Goal: Task Accomplishment & Management: Complete application form

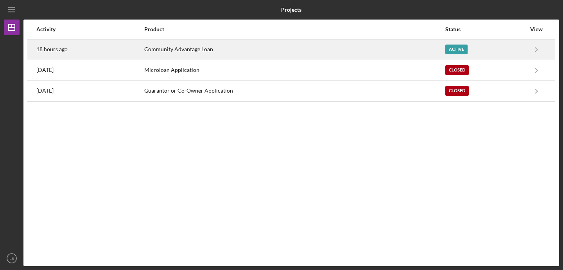
click at [478, 51] on div "Active" at bounding box center [485, 50] width 81 height 20
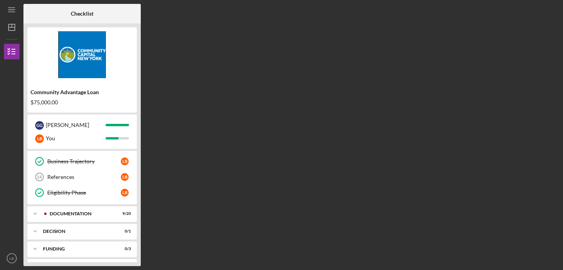
scroll to position [95, 0]
click at [60, 211] on div "Documentation" at bounding box center [88, 212] width 77 height 5
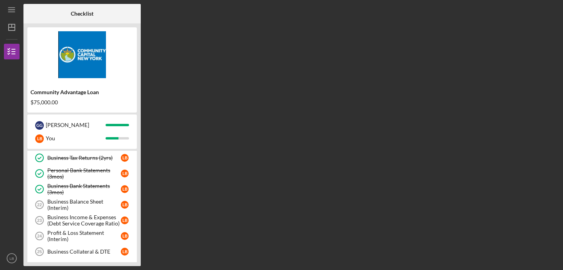
scroll to position [235, 0]
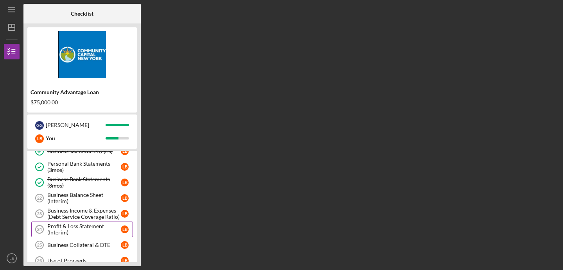
click at [61, 230] on div "Profit & Loss Statement (Interim)" at bounding box center [84, 229] width 74 height 13
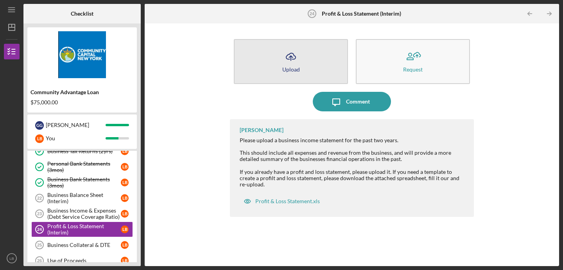
click at [291, 66] on div "Upload" at bounding box center [291, 69] width 18 height 6
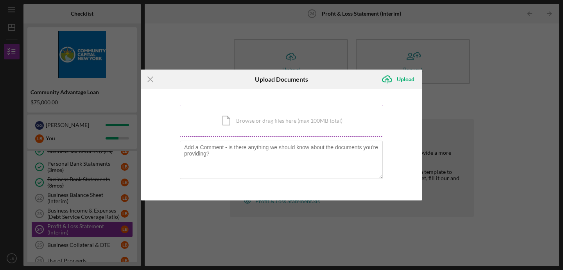
click at [267, 124] on div "Icon/Document Browse or drag files here (max 100MB total) Tap to choose files o…" at bounding box center [281, 121] width 203 height 32
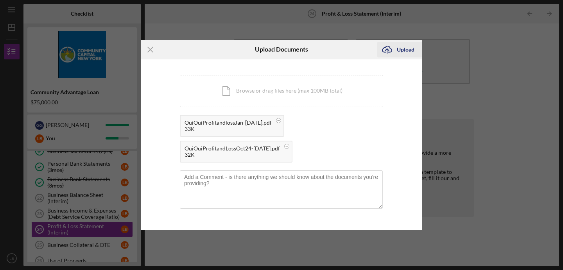
click at [404, 53] on div "Upload" at bounding box center [406, 50] width 18 height 16
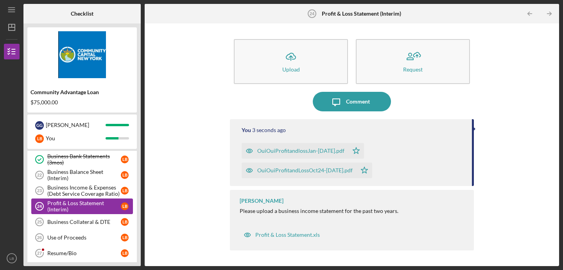
scroll to position [258, 0]
click at [66, 234] on div "Use of Proceeds" at bounding box center [84, 237] width 74 height 6
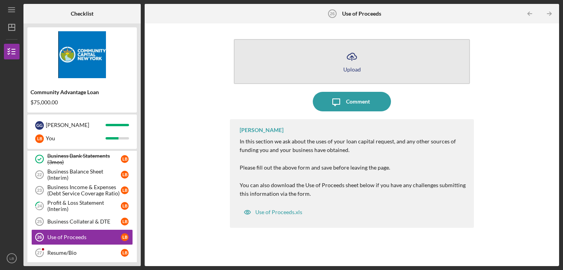
click at [339, 65] on button "Icon/Upload Upload" at bounding box center [352, 61] width 236 height 45
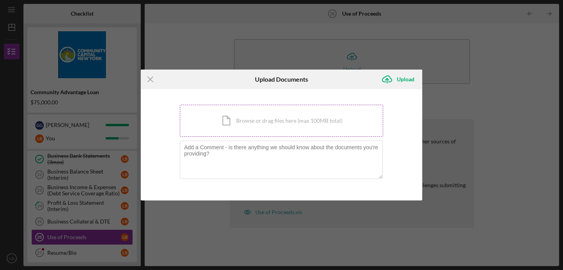
click at [280, 120] on div "Icon/Document Browse or drag files here (max 100MB total) Tap to choose files o…" at bounding box center [281, 121] width 203 height 32
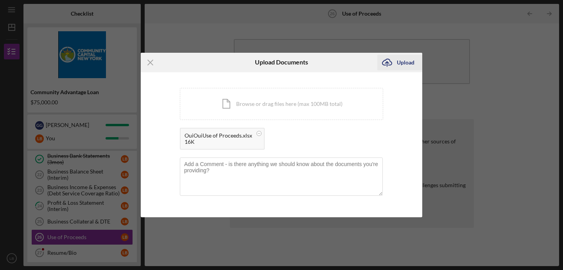
click at [408, 62] on div "Upload" at bounding box center [406, 63] width 18 height 16
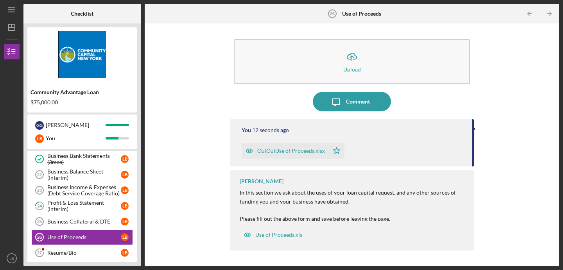
click at [197, 130] on div "Icon/Upload Upload Icon/Message Comment You 12 seconds ago OuiOuiUse of Proceed…" at bounding box center [352, 144] width 407 height 235
click at [74, 219] on div "Business Collateral & DTE" at bounding box center [84, 222] width 74 height 6
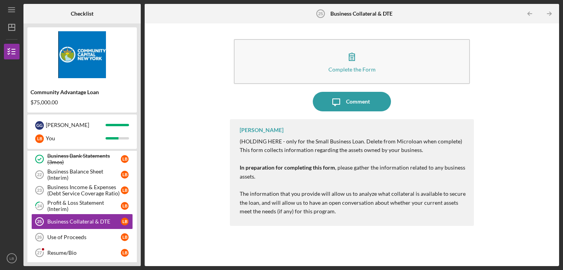
click at [188, 214] on div "Complete the Form Form Icon/Message Comment [PERSON_NAME] (HOLDING HERE - only …" at bounding box center [352, 144] width 407 height 235
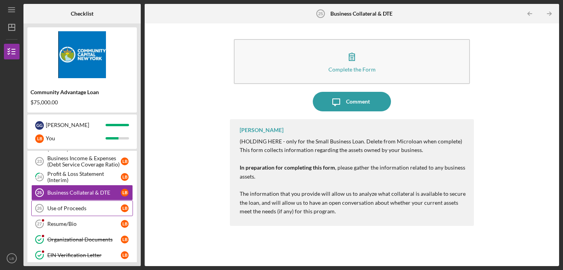
scroll to position [288, 0]
click at [72, 224] on div "Resume/Bio" at bounding box center [84, 224] width 74 height 6
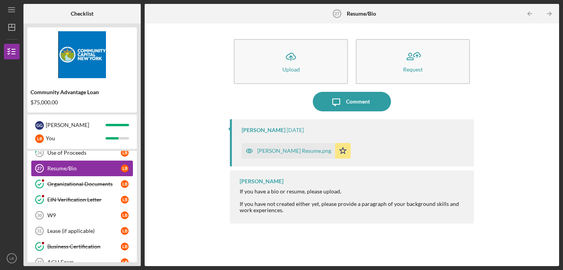
scroll to position [343, 0]
click at [61, 217] on div "W9" at bounding box center [84, 216] width 74 height 6
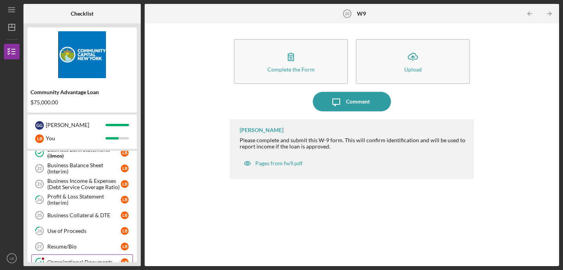
scroll to position [265, 0]
click at [68, 171] on div "Business Balance Sheet (Interim)" at bounding box center [84, 168] width 74 height 13
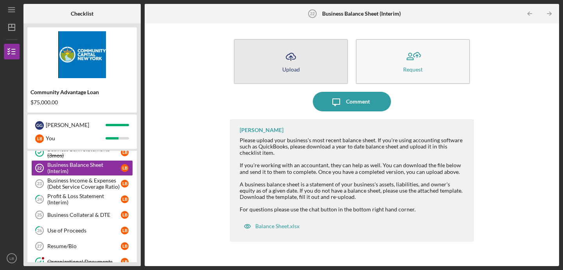
click at [314, 57] on button "Icon/Upload Upload" at bounding box center [291, 61] width 114 height 45
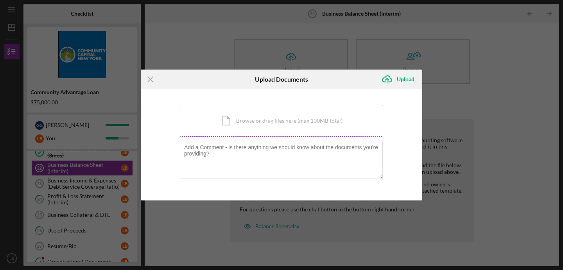
click at [270, 122] on div "Icon/Document Browse or drag files here (max 100MB total) Tap to choose files o…" at bounding box center [281, 121] width 203 height 32
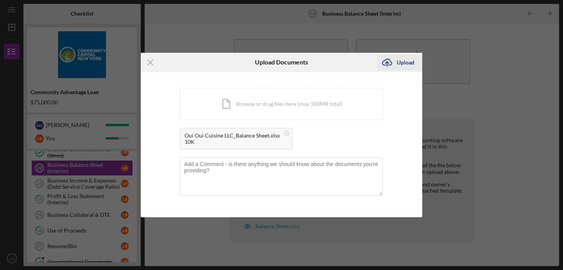
click at [399, 65] on div "Upload" at bounding box center [406, 63] width 18 height 16
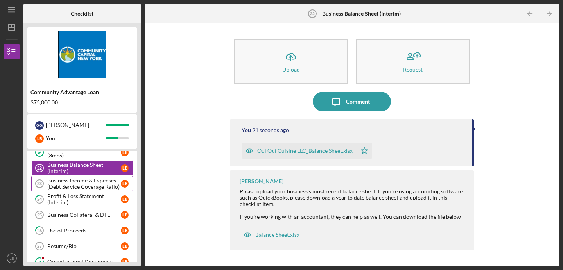
click at [76, 188] on div "Business Income & Expenses (Debt Service Coverage Ratio)" at bounding box center [84, 184] width 74 height 13
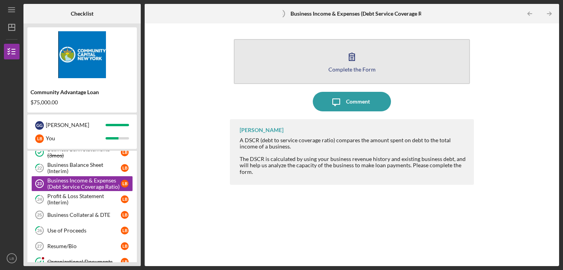
click at [364, 66] on div "Complete the Form" at bounding box center [352, 69] width 47 height 6
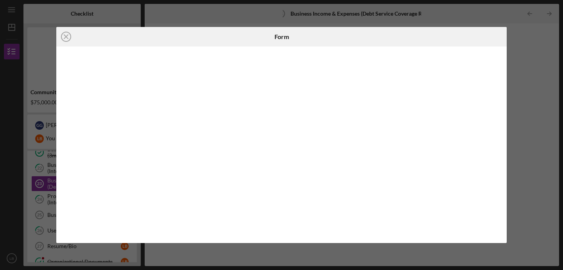
click at [59, 187] on div at bounding box center [281, 145] width 451 height 197
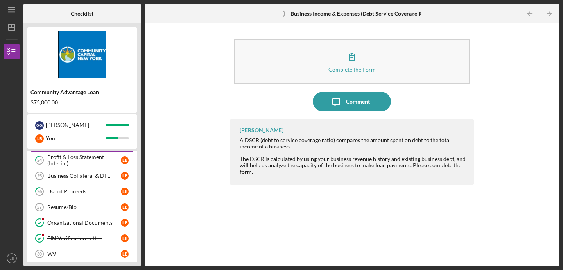
scroll to position [305, 0]
click at [176, 185] on div "Complete the Form Form Icon/Message Comment [PERSON_NAME] A DSCR (debt to servi…" at bounding box center [352, 144] width 407 height 235
click at [102, 191] on div "Use of Proceeds" at bounding box center [84, 191] width 74 height 6
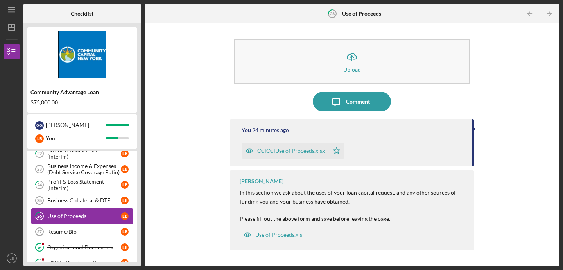
scroll to position [278, 0]
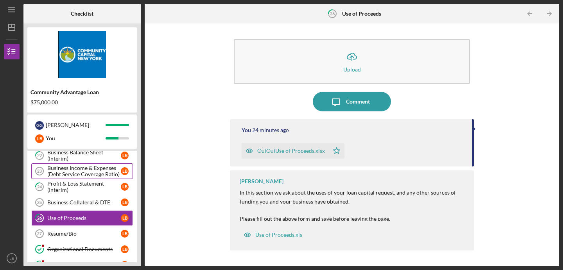
click at [90, 174] on div "Business Income & Expenses (Debt Service Coverage Ratio)" at bounding box center [84, 171] width 74 height 13
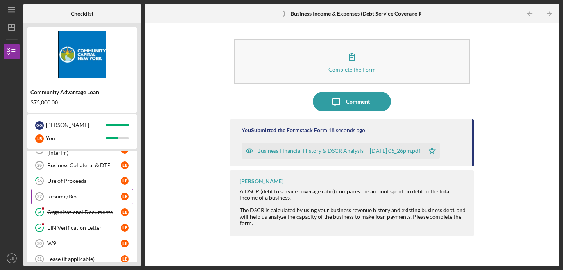
scroll to position [329, 0]
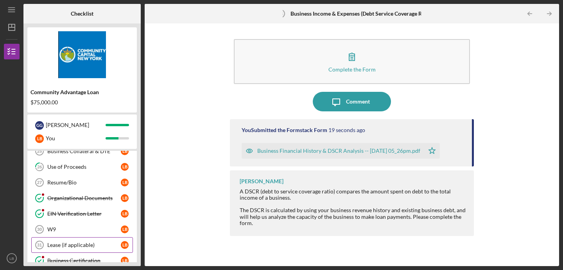
click at [68, 243] on div "Lease (if applicable)" at bounding box center [84, 245] width 74 height 6
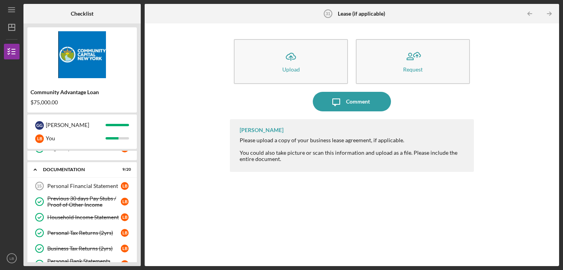
scroll to position [135, 0]
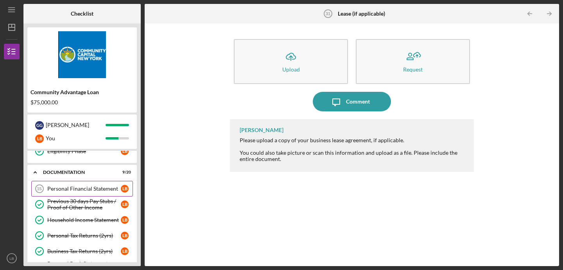
click at [73, 187] on div "Personal Financial Statement" at bounding box center [84, 189] width 74 height 6
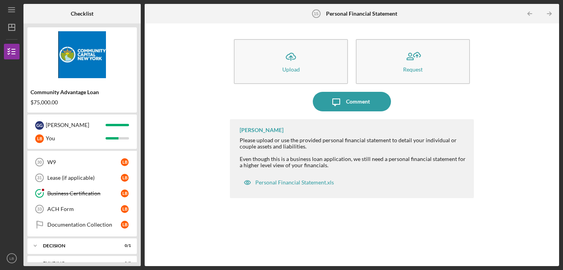
scroll to position [406, 0]
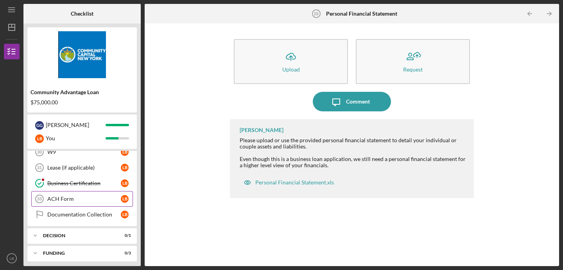
click at [73, 199] on div "ACH Form" at bounding box center [84, 199] width 74 height 6
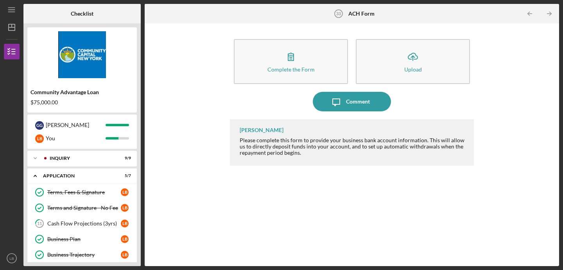
click at [185, 137] on div "Complete the Form Form Icon/Upload Upload Icon/Message Comment [PERSON_NAME] Pl…" at bounding box center [352, 144] width 407 height 235
